Goal: Find specific page/section: Find specific page/section

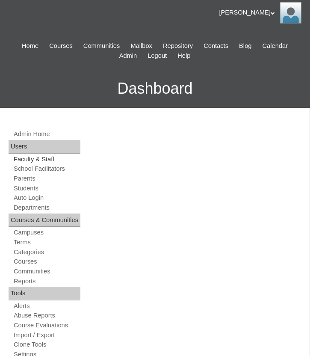
scroll to position [137, 0]
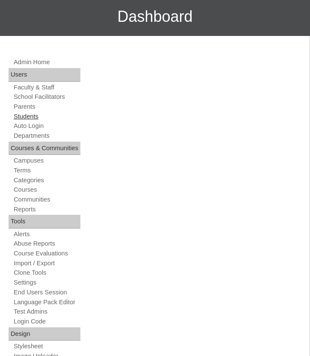
click at [28, 116] on link "Students" at bounding box center [47, 116] width 68 height 8
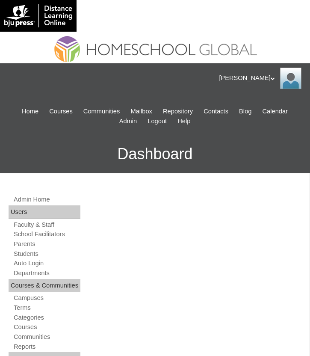
scroll to position [535, 0]
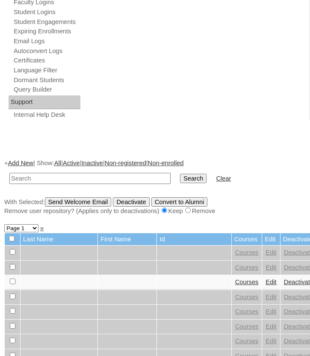
click at [121, 177] on input "text" at bounding box center [89, 179] width 161 height 12
type input "[PERSON_NAME]"
click at [180, 174] on input "Search" at bounding box center [193, 178] width 26 height 9
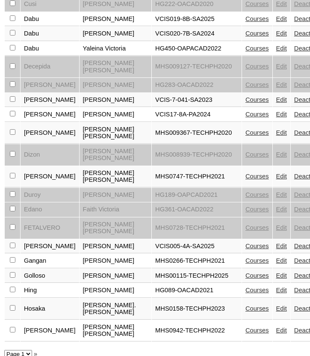
scroll to position [1315, 0]
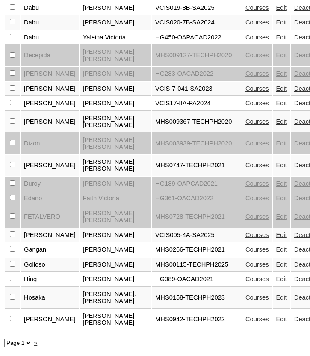
click at [19, 339] on select "Page 1 Page 2 Page 3" at bounding box center [18, 343] width 28 height 8
select select "admin_students.php?q=victor&submit=Search&page=3"
click at [4, 339] on select "Page 1 Page 2 Page 3" at bounding box center [18, 343] width 28 height 8
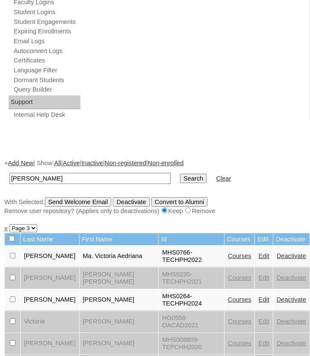
scroll to position [567, 0]
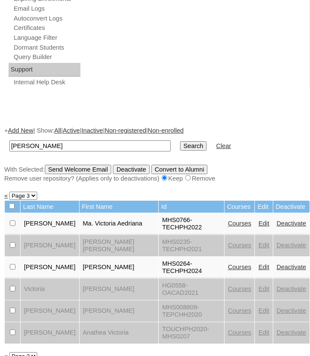
click at [27, 352] on select "Page 1 Page 2 Page 3" at bounding box center [23, 356] width 28 height 8
select select "admin_students.php?q=victor&submit=Search&page=2"
click at [10, 352] on select "Page 1 Page 2 Page 3" at bounding box center [23, 356] width 28 height 8
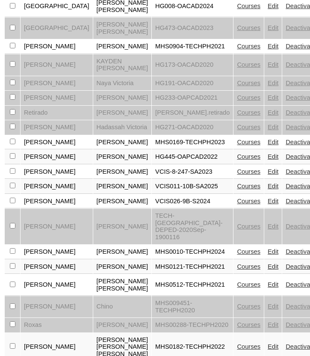
scroll to position [1069, 0]
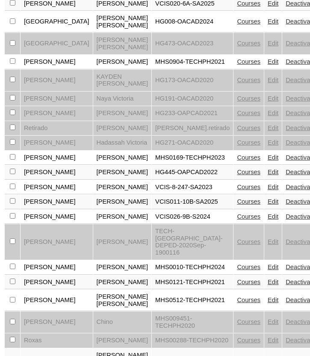
click at [237, 154] on link "Courses" at bounding box center [249, 157] width 24 height 7
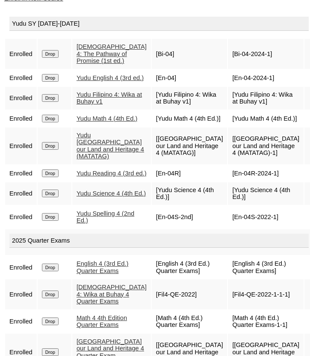
scroll to position [685, 0]
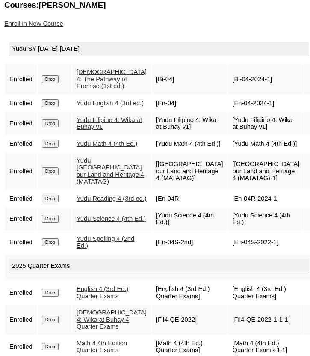
click at [104, 20] on div "Enroll in New Course" at bounding box center [157, 23] width 306 height 9
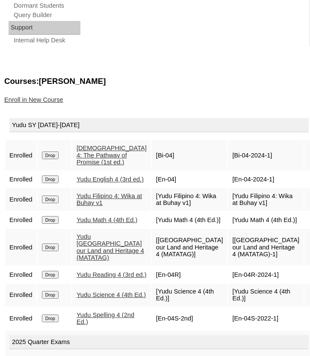
scroll to position [773, 0]
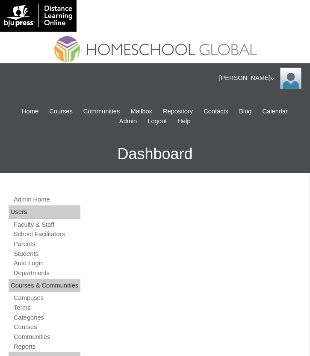
scroll to position [535, 0]
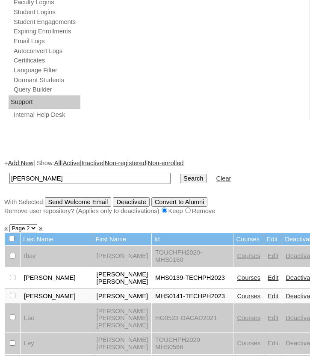
click at [89, 176] on input "victor" at bounding box center [89, 179] width 161 height 12
type input "Lucas Roberto"
click at [180, 174] on input "Search" at bounding box center [193, 178] width 26 height 9
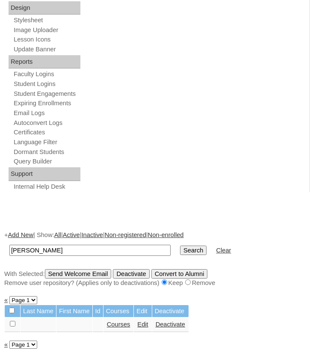
scroll to position [465, 0]
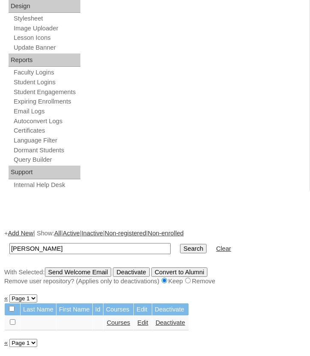
click at [192, 246] on input "Search" at bounding box center [193, 248] width 26 height 9
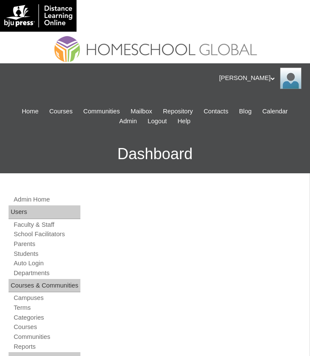
scroll to position [465, 0]
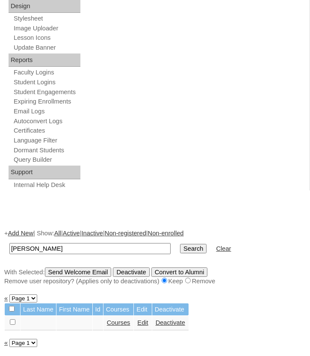
click at [46, 246] on input "[PERSON_NAME]" at bounding box center [89, 249] width 161 height 12
click at [46, 246] on input "Lucas Roberto" at bounding box center [89, 249] width 161 height 12
click at [101, 247] on input "Lucas" at bounding box center [89, 249] width 161 height 12
paste input "Penalba"
type input "Penalba"
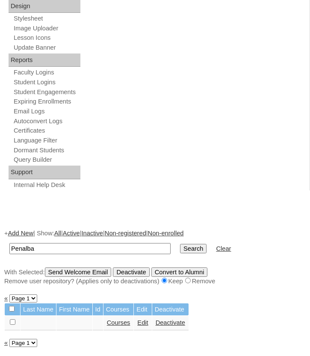
click at [180, 244] on input "Search" at bounding box center [193, 248] width 26 height 9
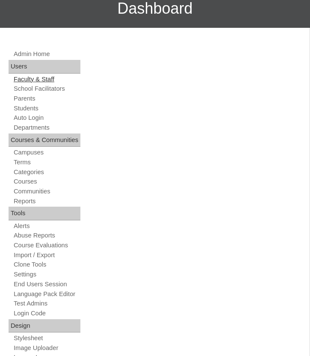
scroll to position [103, 0]
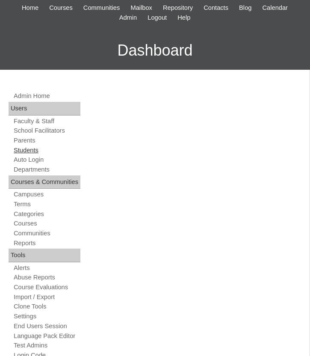
click at [33, 149] on link "Students" at bounding box center [47, 150] width 68 height 8
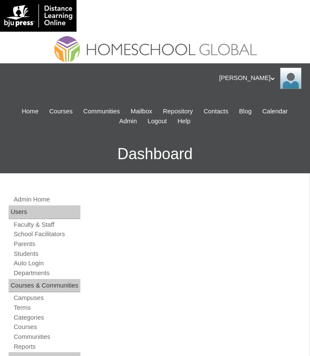
scroll to position [535, 0]
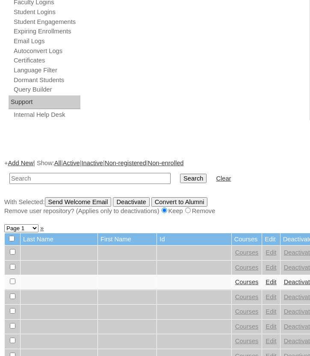
click at [32, 175] on input "text" at bounding box center [89, 179] width 161 height 12
type input "Penalba"
click at [180, 174] on input "Search" at bounding box center [193, 178] width 26 height 9
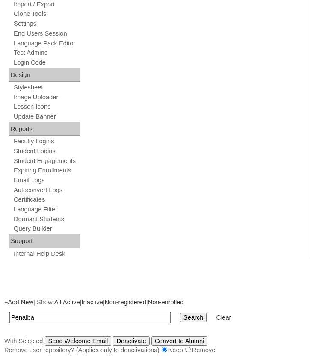
scroll to position [477, 0]
